Goal: Information Seeking & Learning: Check status

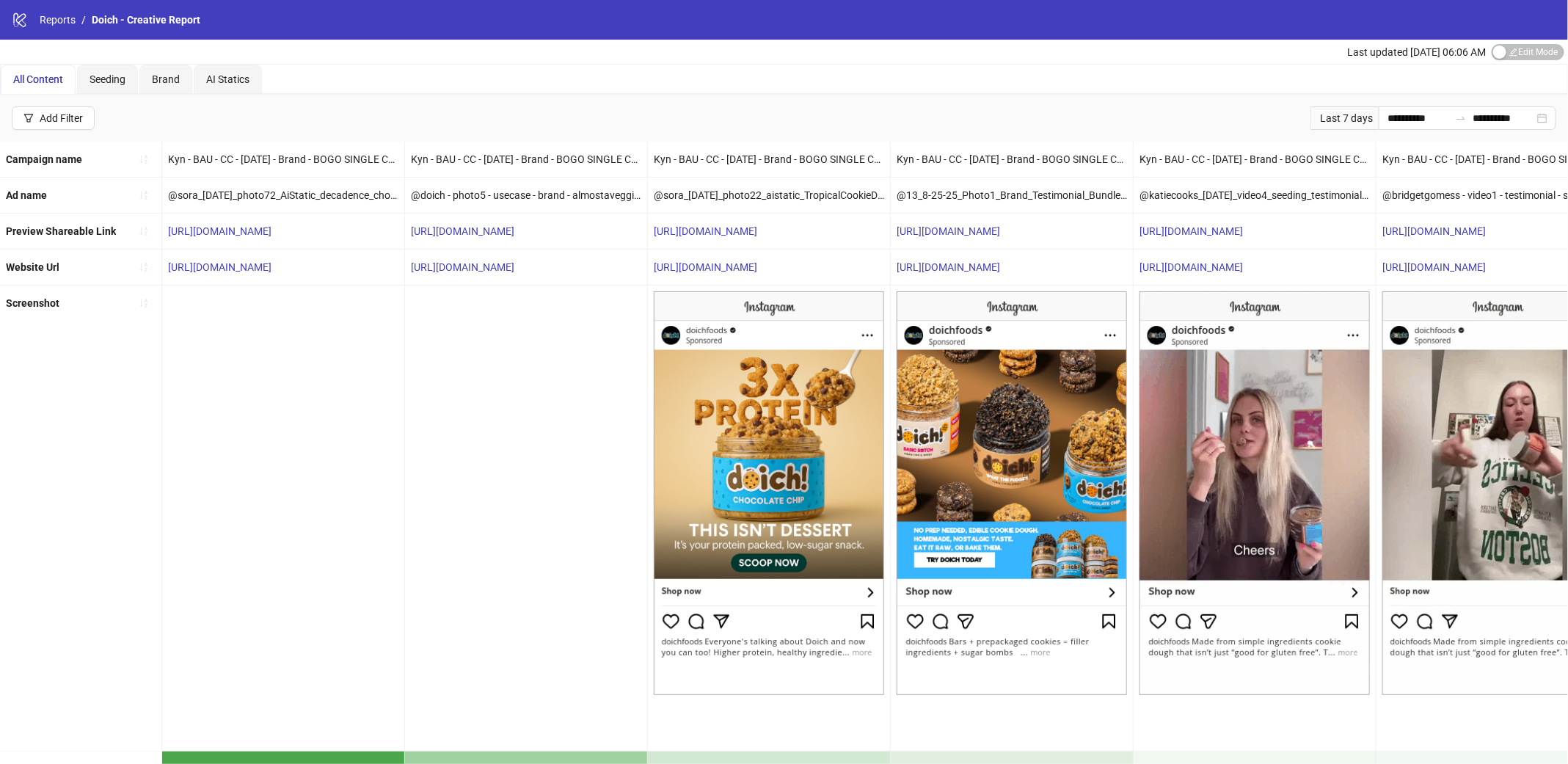
scroll to position [0, 852]
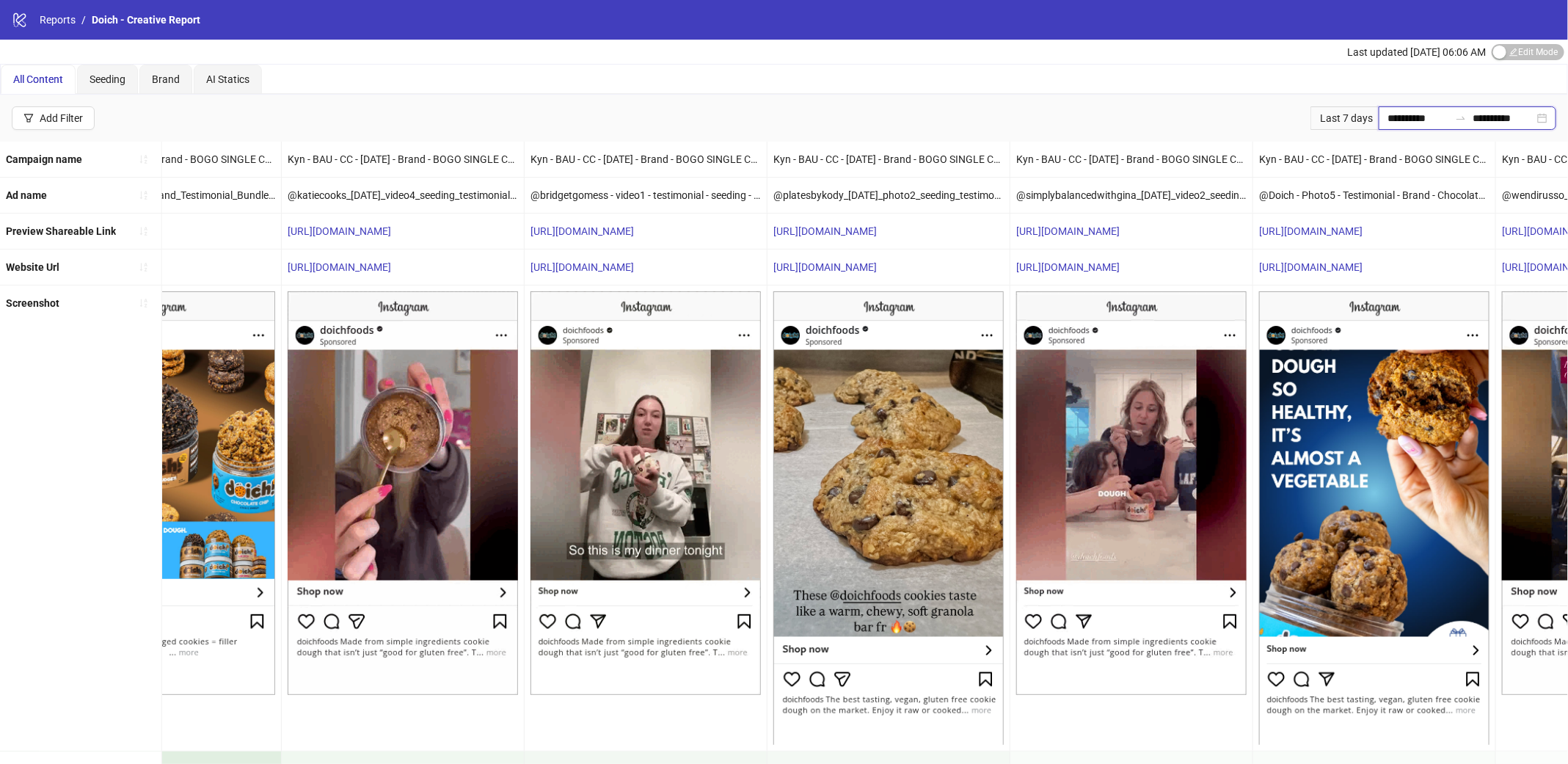
click at [1420, 122] on input "**********" at bounding box center [1418, 119] width 62 height 17
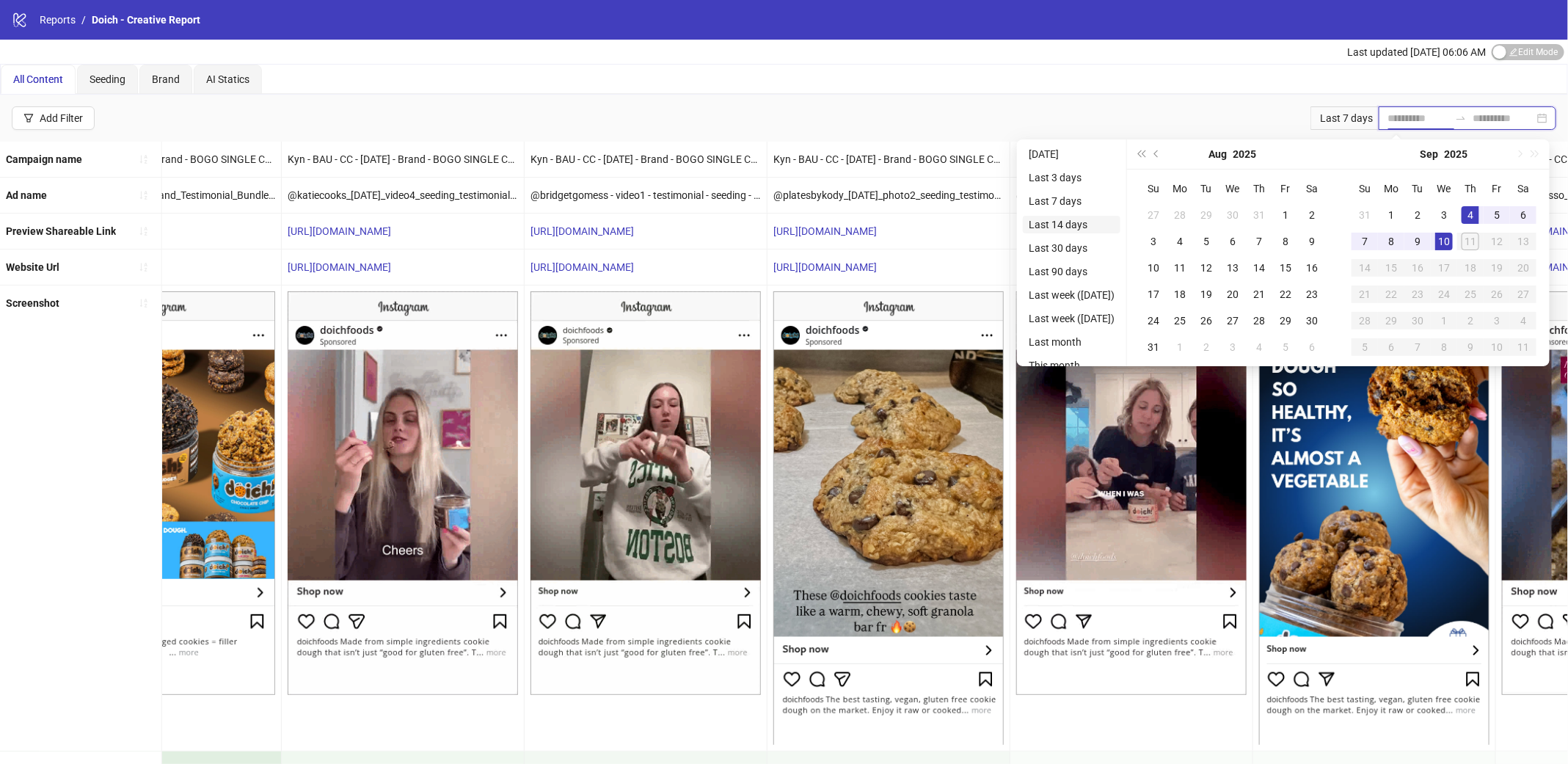
type input "**********"
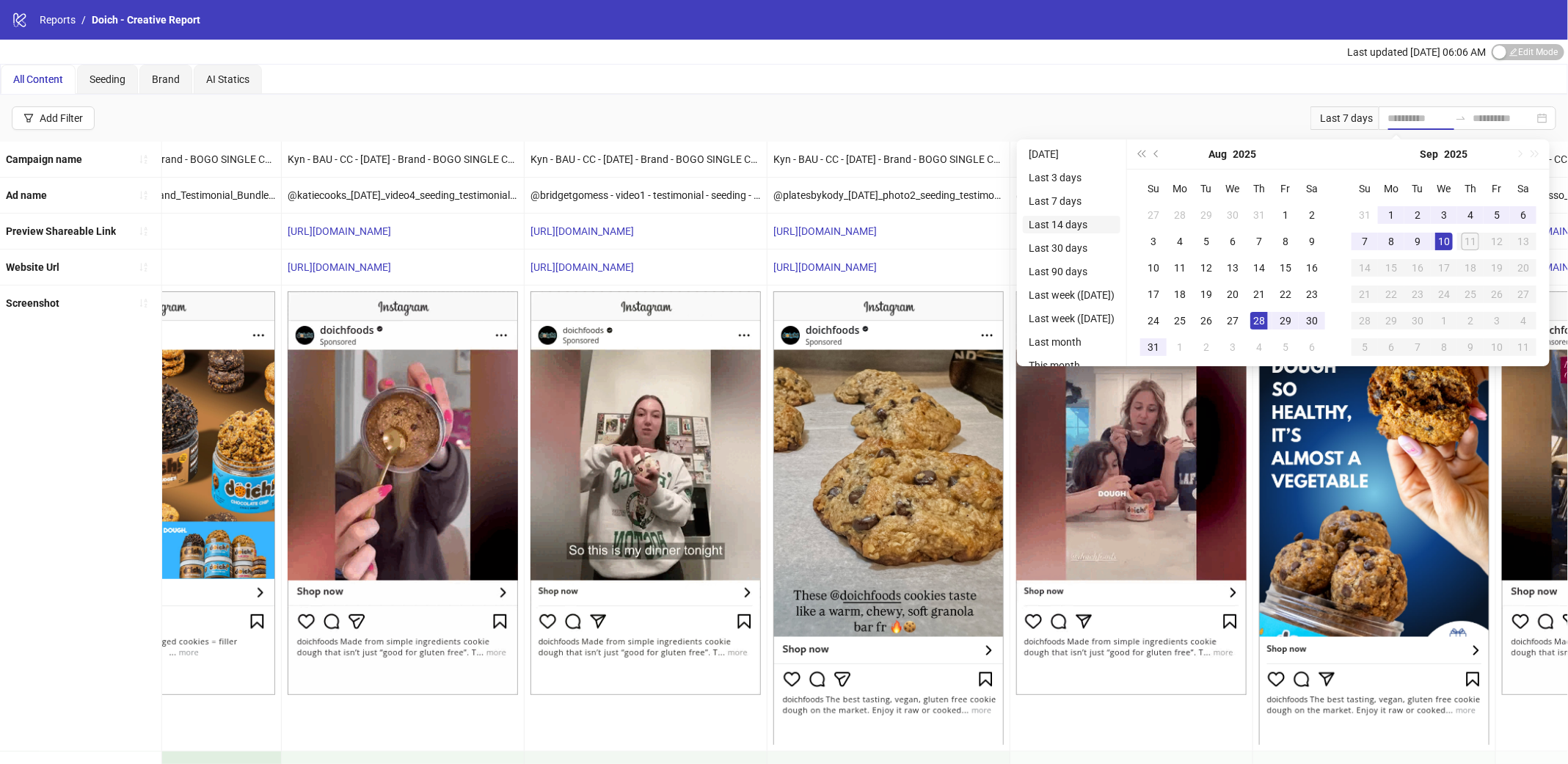
click at [1058, 222] on li "Last 14 days" at bounding box center [1071, 224] width 98 height 17
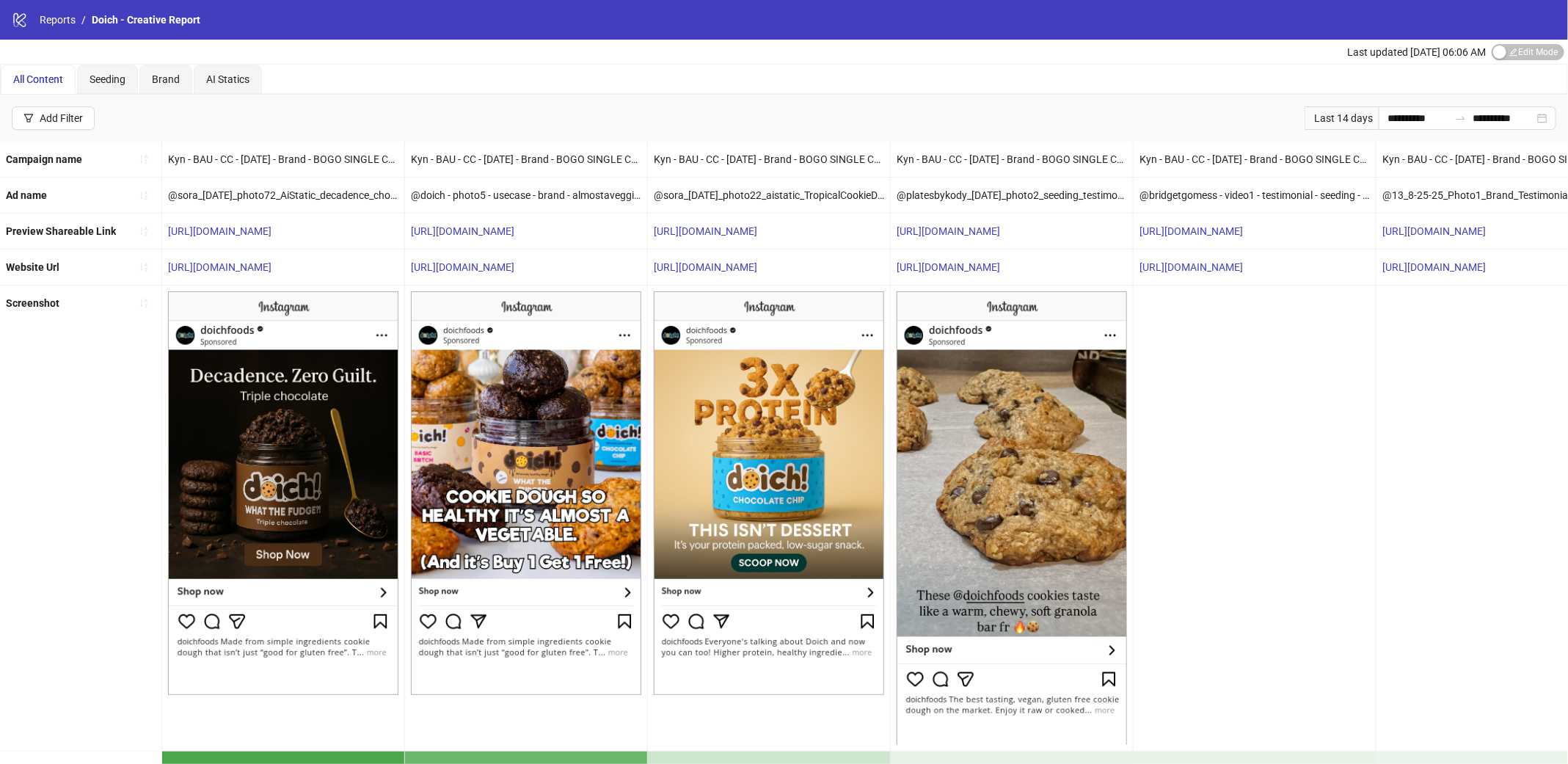
scroll to position [258, 0]
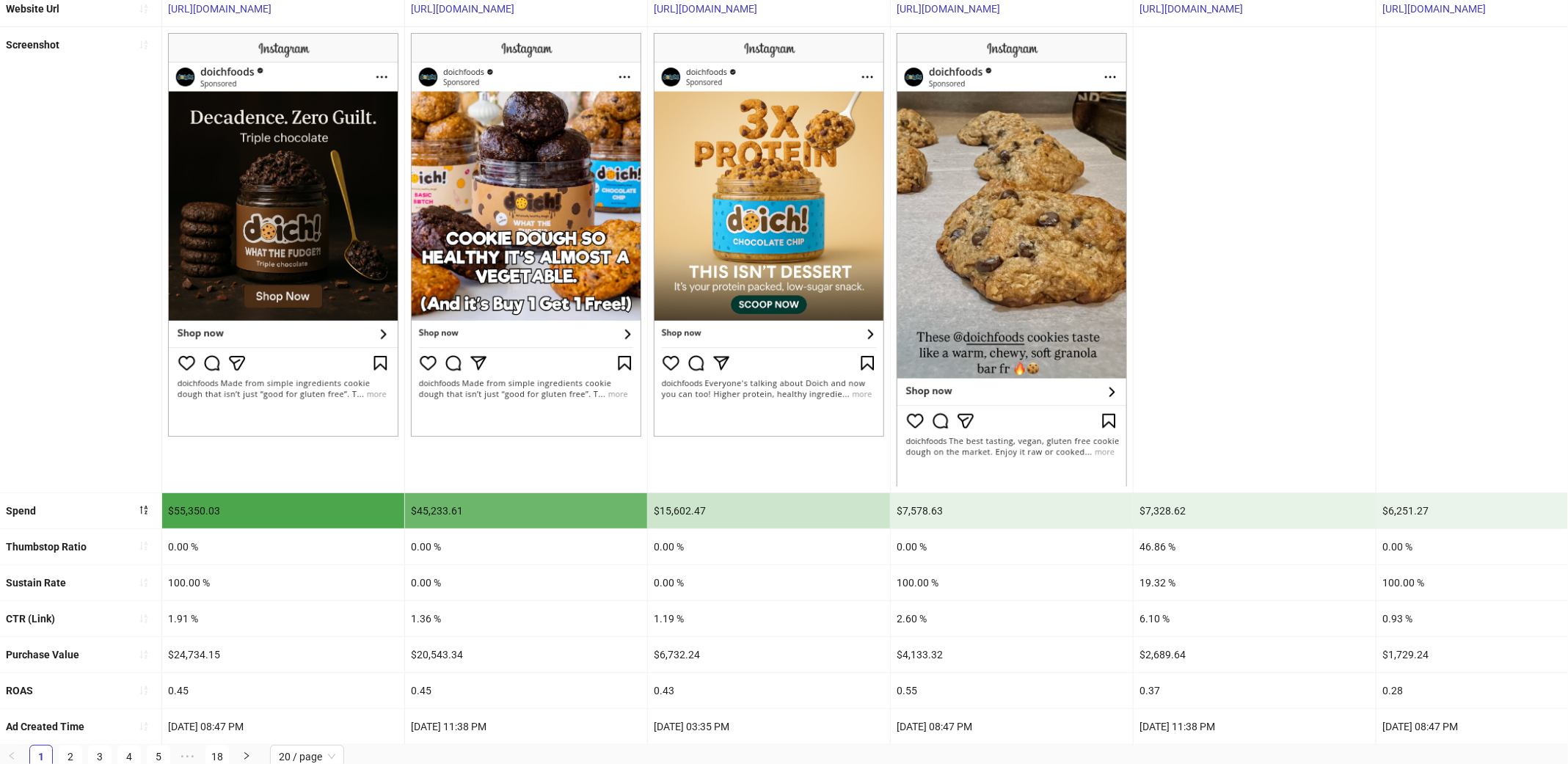
click at [209, 510] on div "$55,350.03" at bounding box center [283, 510] width 242 height 35
click at [179, 615] on div "1.91 %" at bounding box center [283, 618] width 242 height 35
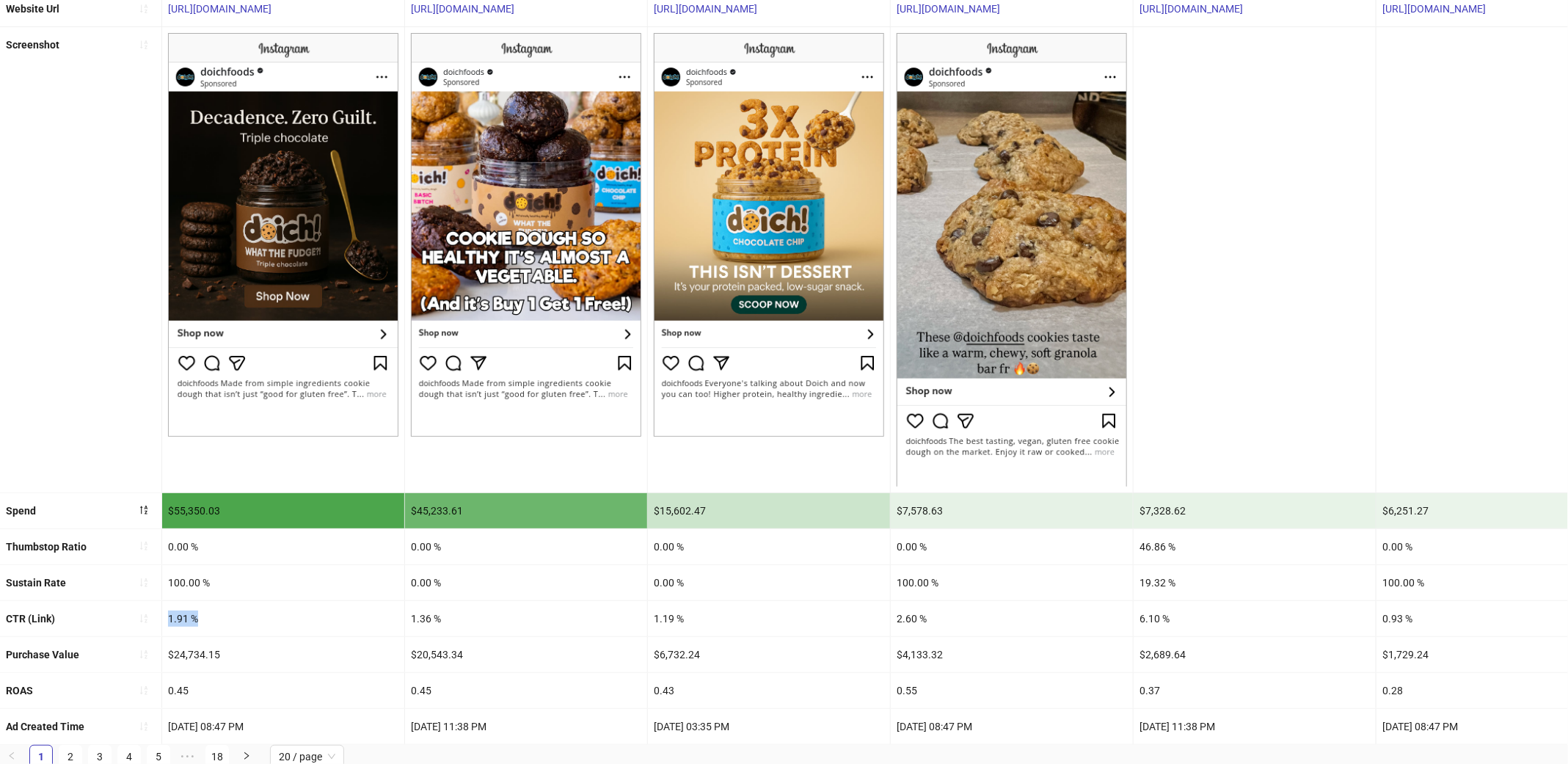
click at [179, 615] on div "1.91 %" at bounding box center [283, 618] width 242 height 35
click at [184, 654] on div "$24,734.15" at bounding box center [283, 654] width 242 height 35
click at [183, 613] on div "1.91 %" at bounding box center [283, 618] width 242 height 35
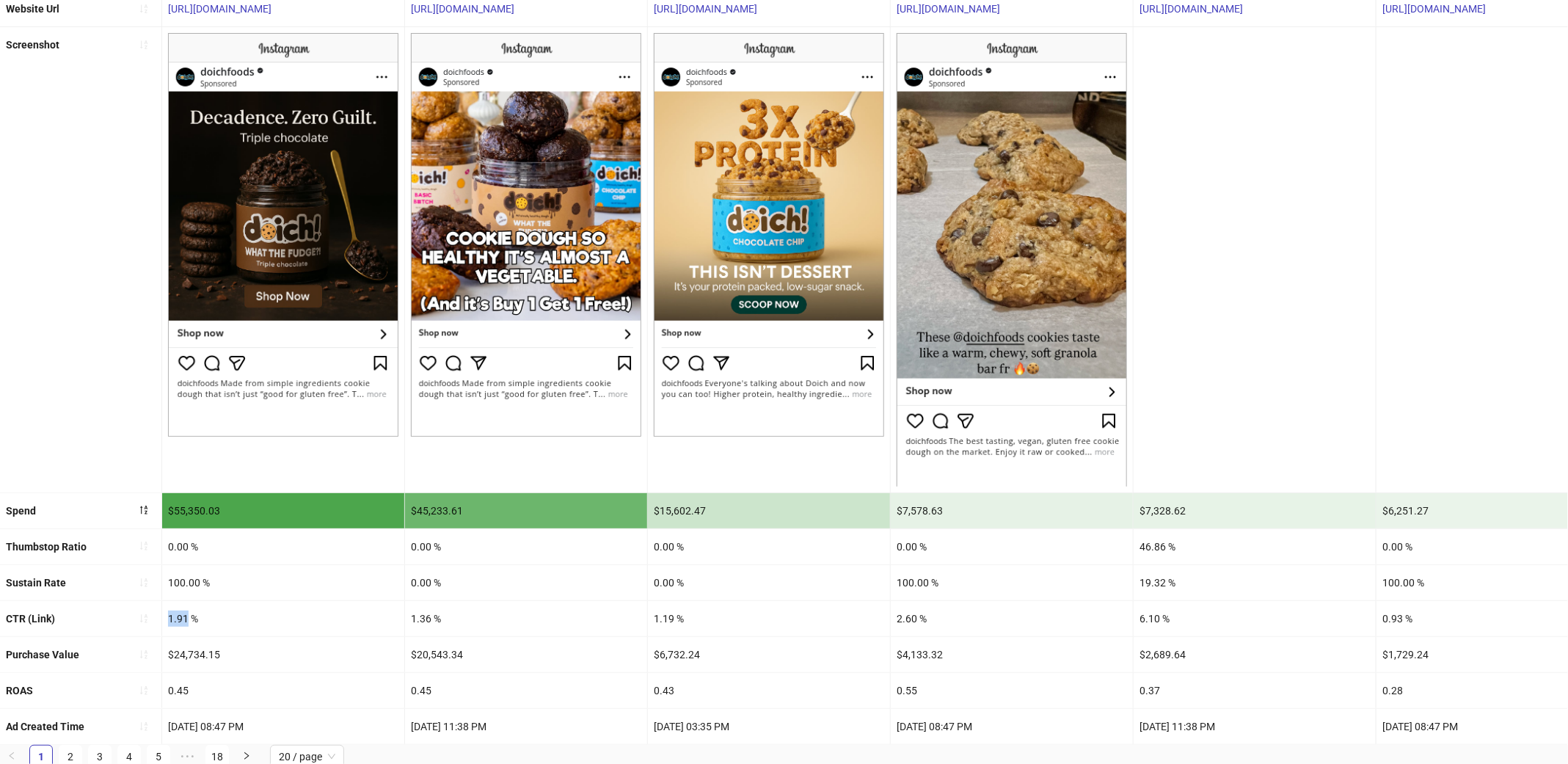
click at [183, 613] on div "1.91 %" at bounding box center [283, 618] width 242 height 35
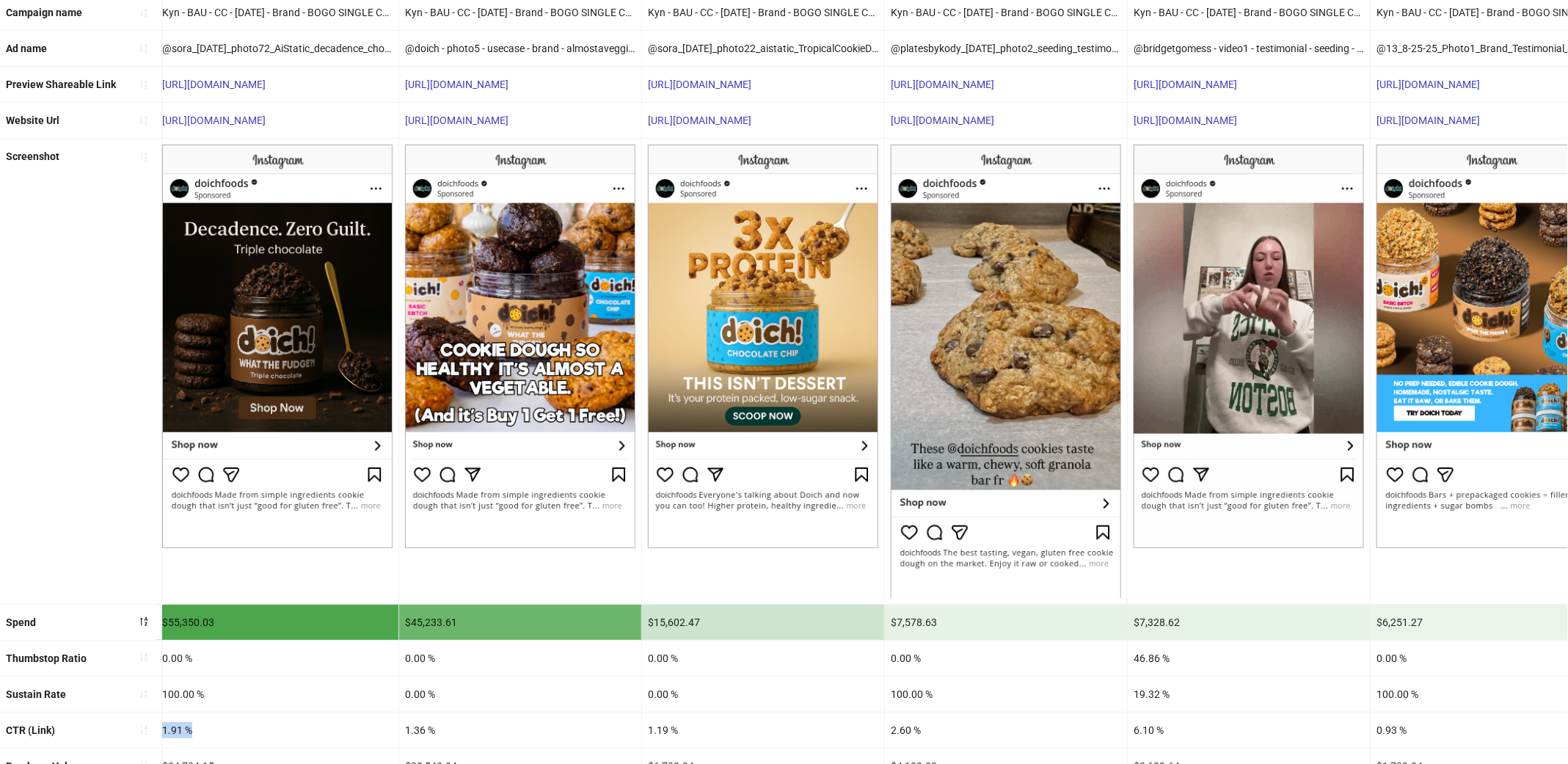
scroll to position [0, 0]
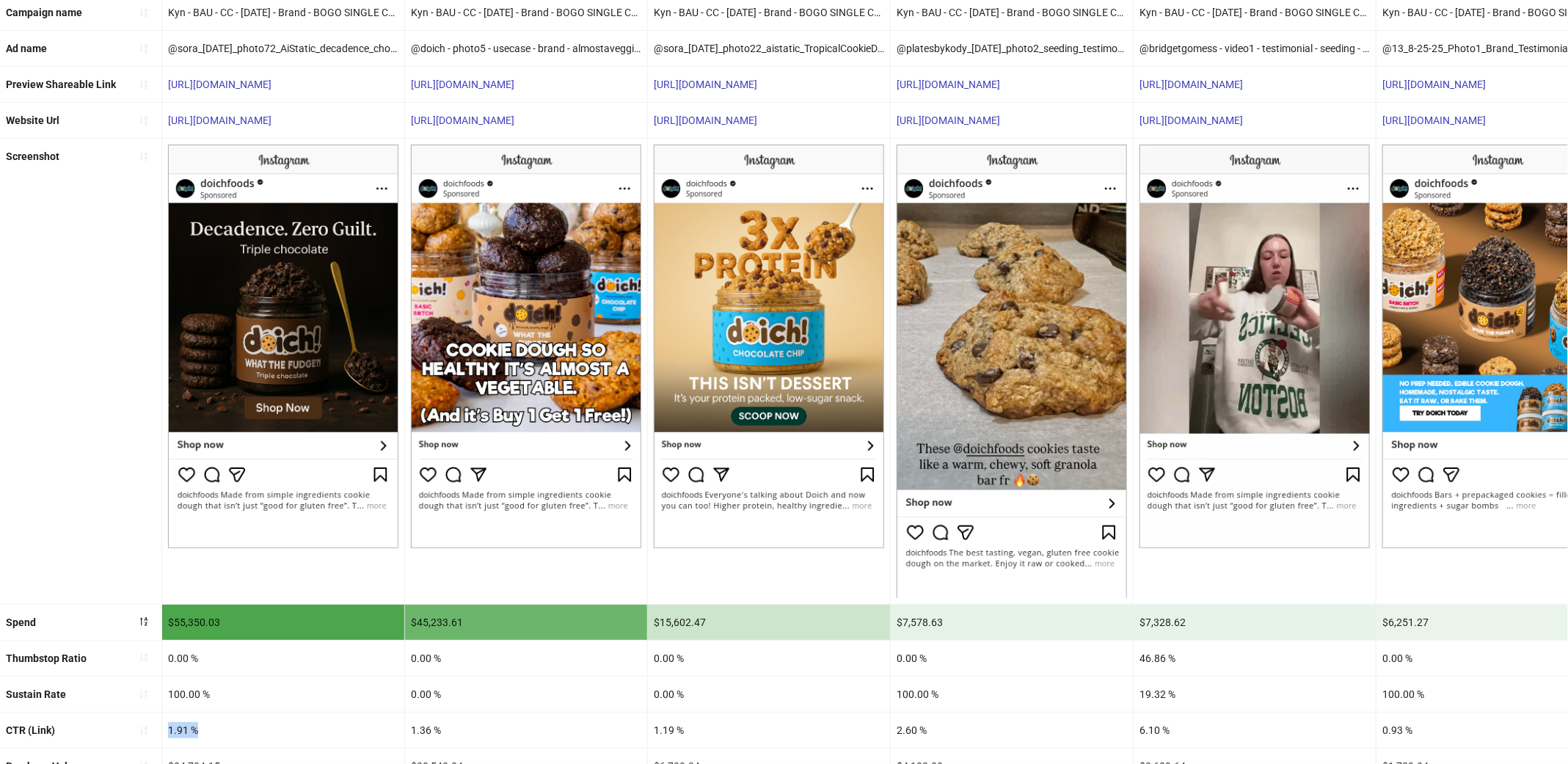
click at [217, 224] on img at bounding box center [283, 347] width 230 height 404
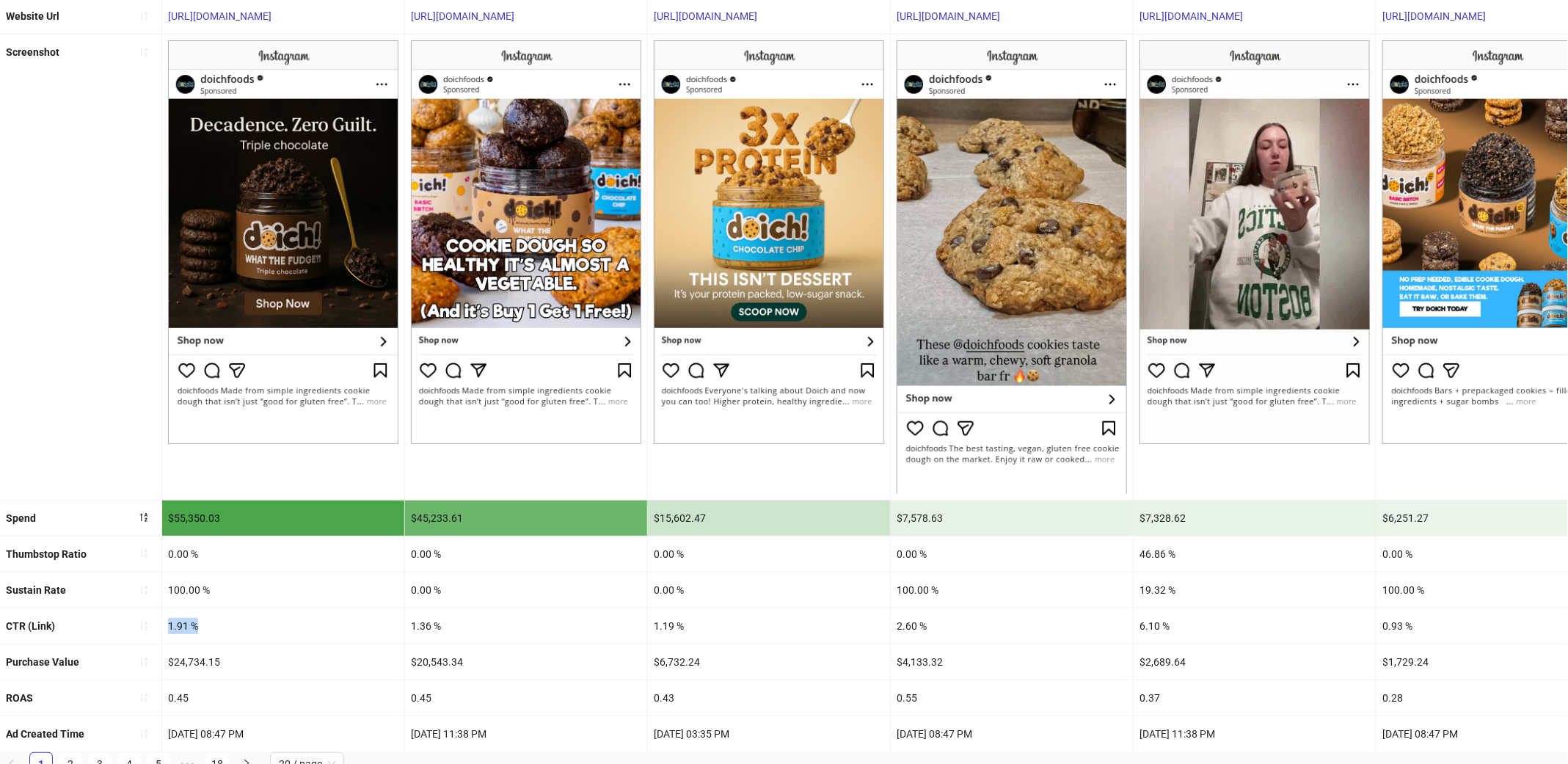
scroll to position [258, 0]
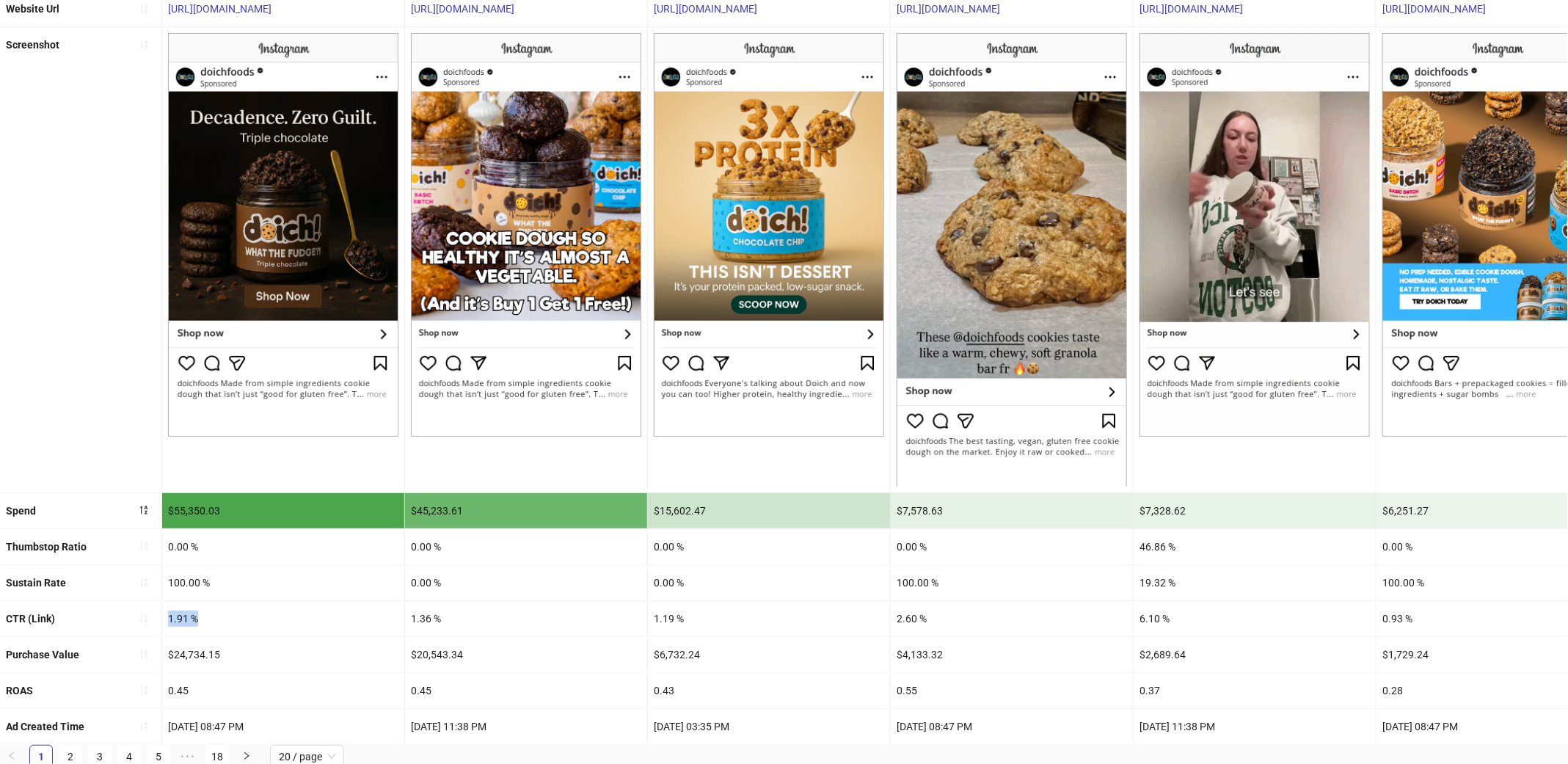
click at [184, 618] on div "1.91 %" at bounding box center [283, 618] width 242 height 35
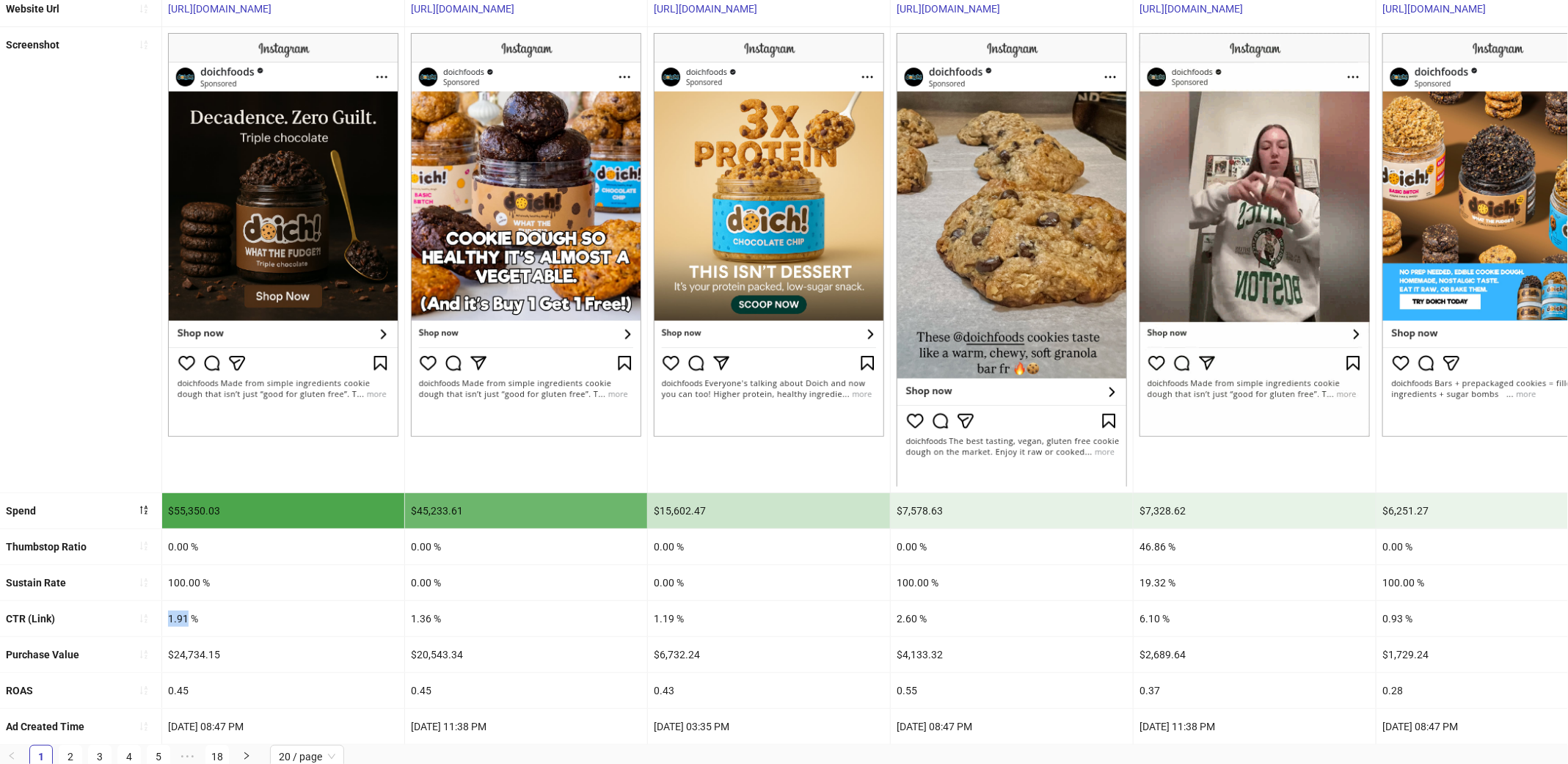
click at [184, 618] on div "1.91 %" at bounding box center [283, 618] width 242 height 35
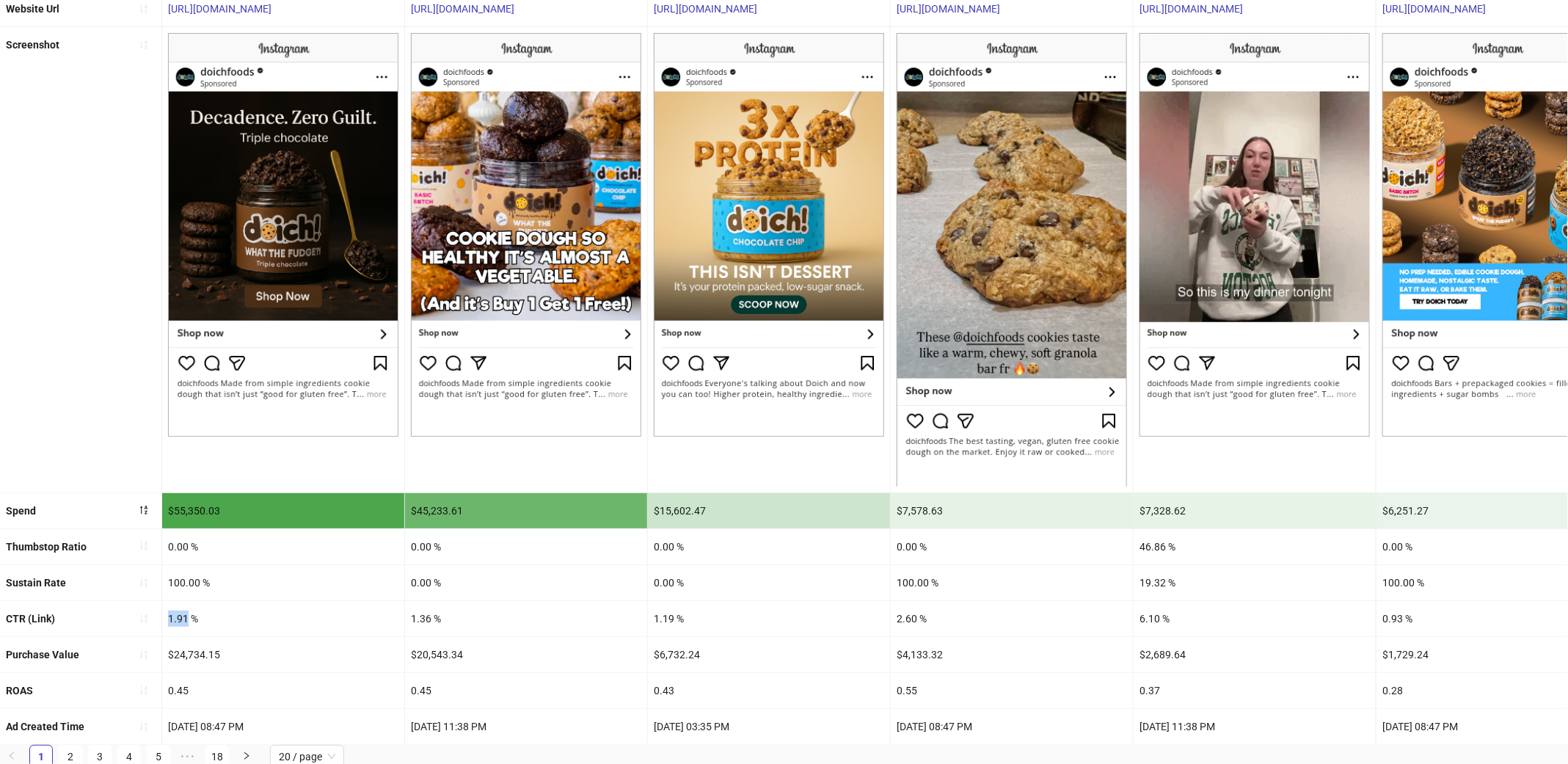
click at [184, 618] on div "1.91 %" at bounding box center [283, 618] width 242 height 35
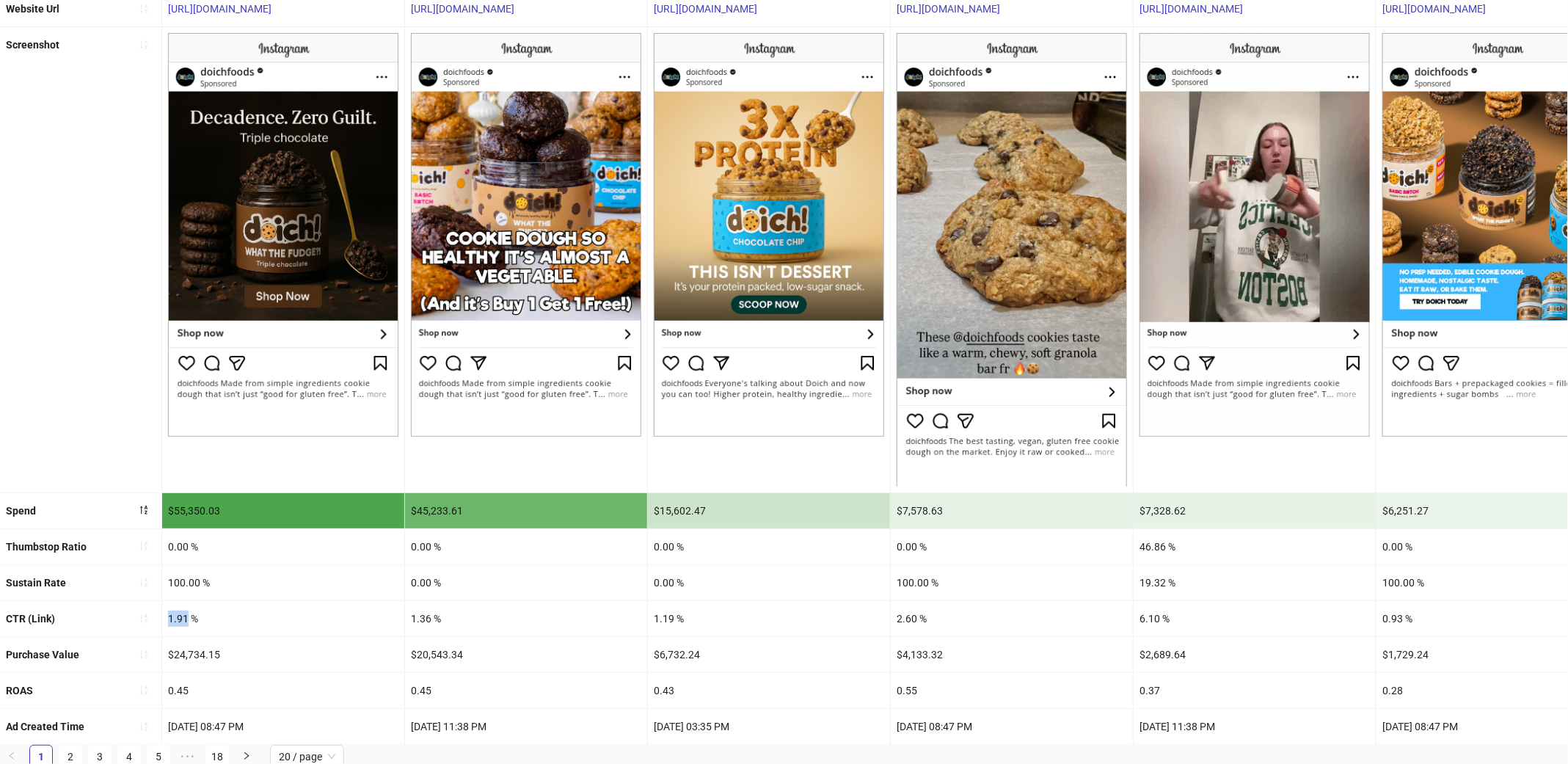
click at [184, 618] on div "1.91 %" at bounding box center [283, 618] width 242 height 35
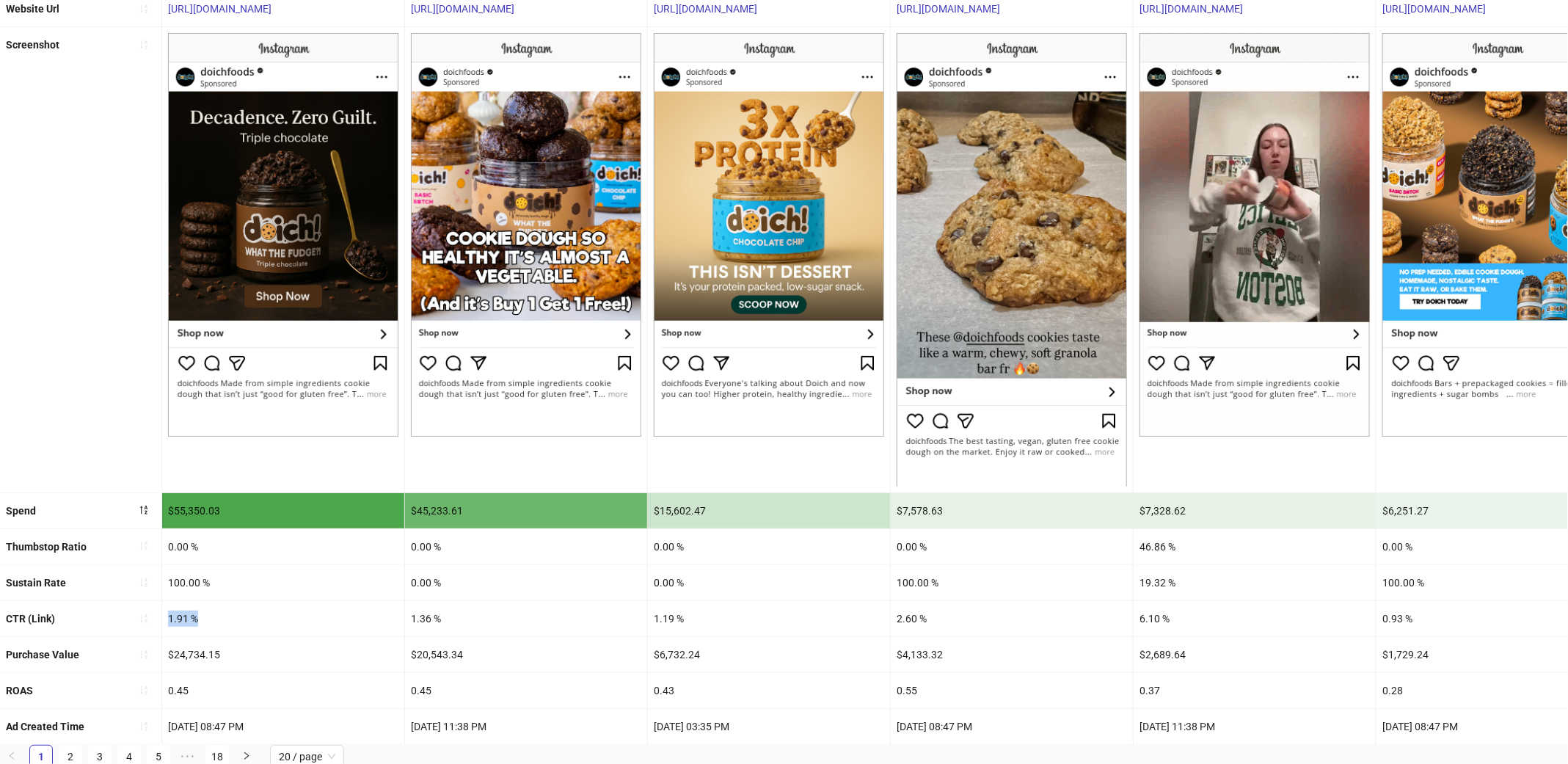
click at [184, 618] on div "1.91 %" at bounding box center [283, 618] width 242 height 35
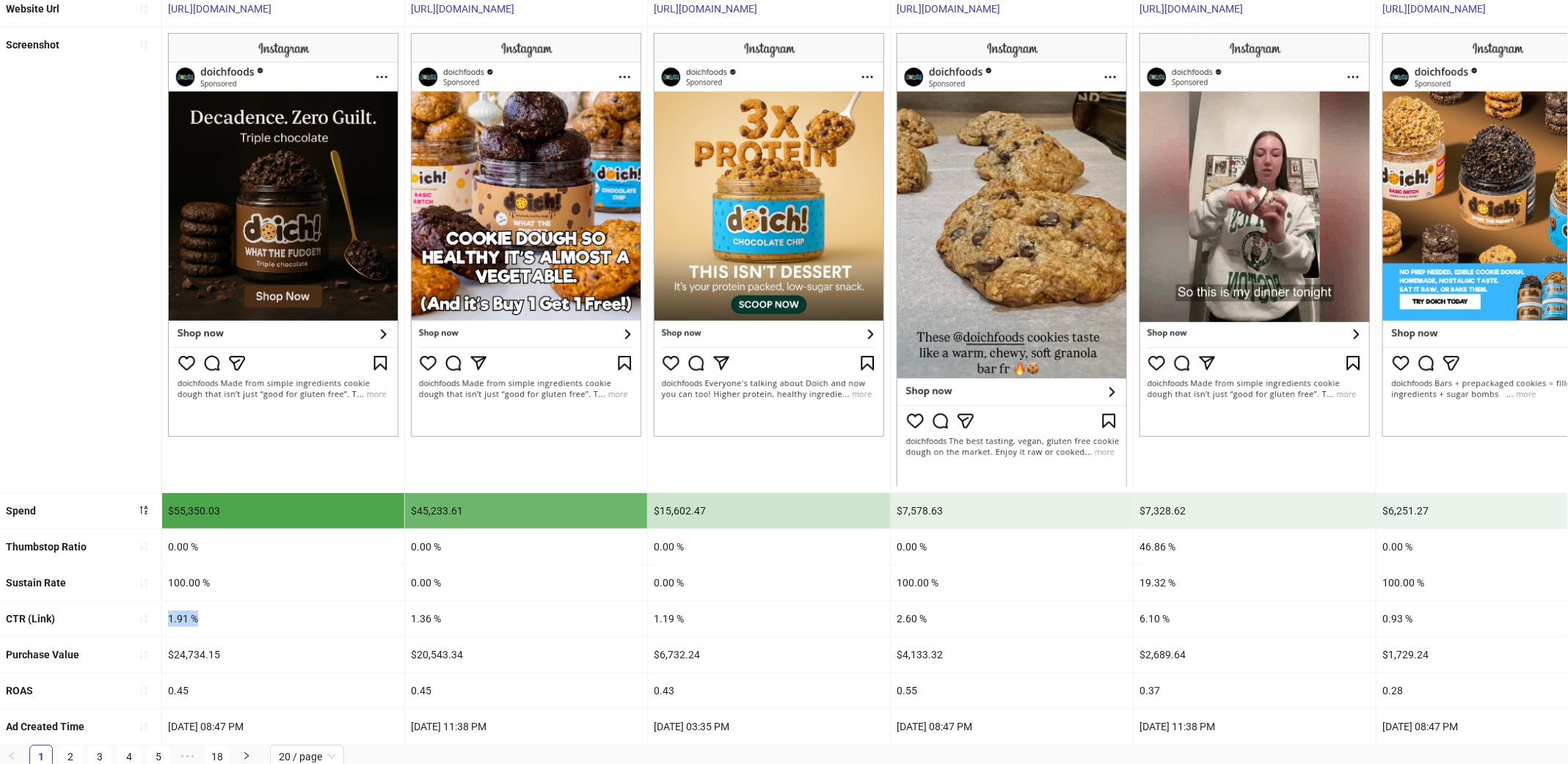
click at [212, 615] on div "1.91 %" at bounding box center [283, 618] width 242 height 35
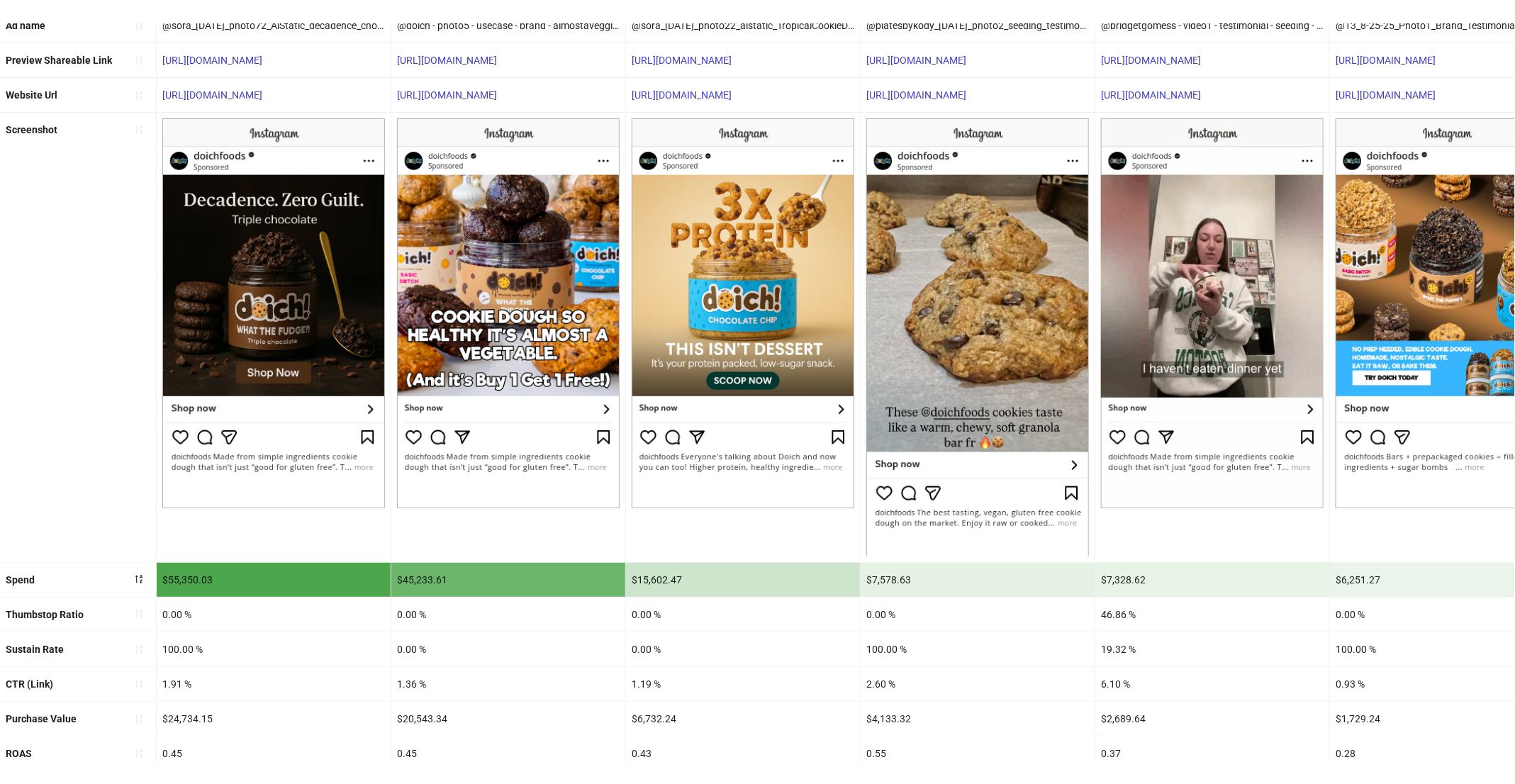
scroll to position [0, 0]
